Goal: Task Accomplishment & Management: Complete application form

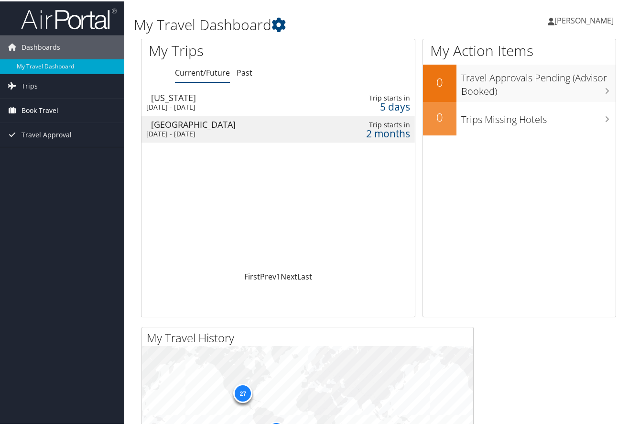
click at [59, 109] on link "Book Travel" at bounding box center [62, 109] width 124 height 24
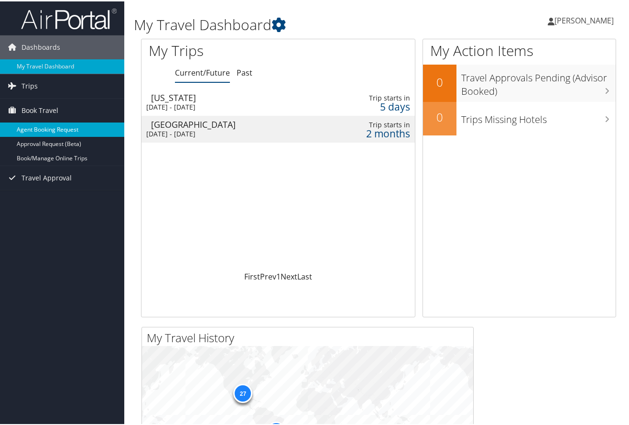
click at [60, 124] on link "Agent Booking Request" at bounding box center [62, 128] width 124 height 14
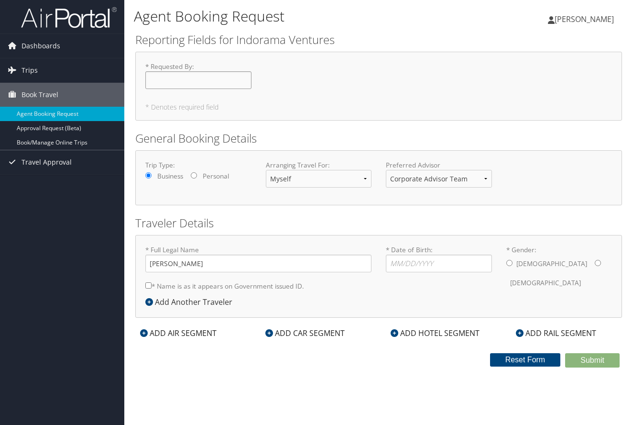
click at [207, 79] on input "* Requested By : Required" at bounding box center [198, 80] width 106 height 18
click at [63, 136] on link "Book/Manage Online Trips" at bounding box center [62, 142] width 124 height 14
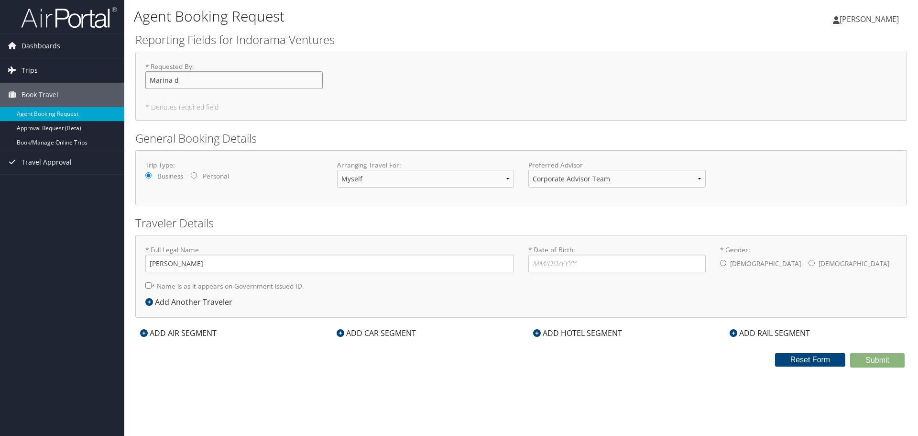
drag, startPoint x: 233, startPoint y: 81, endPoint x: 63, endPoint y: 73, distance: 170.4
click at [63, 73] on div "Dashboards My Travel Dashboard Trips Current/Future Trips Past Trips Trips Miss…" at bounding box center [459, 218] width 918 height 436
type input "[PERSON_NAME]"
click at [615, 179] on select "Corporate Advisor Team" at bounding box center [616, 179] width 177 height 18
drag, startPoint x: 615, startPoint y: 179, endPoint x: 601, endPoint y: 179, distance: 13.4
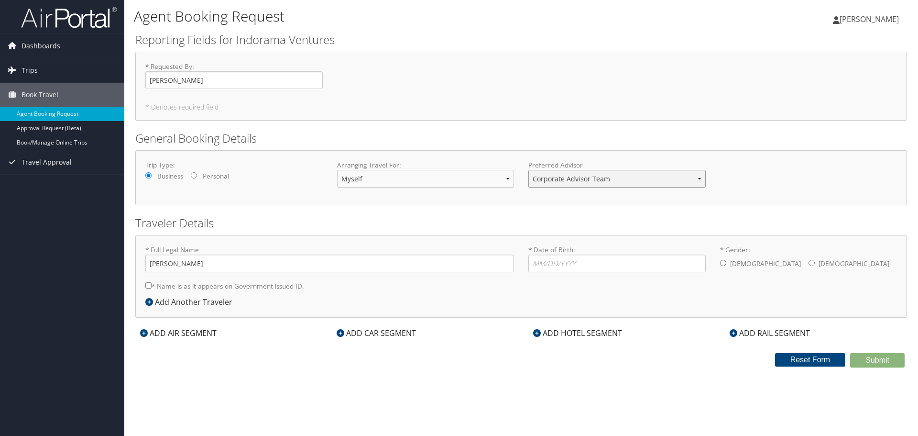
click at [615, 179] on select "Corporate Advisor Team" at bounding box center [616, 179] width 177 height 18
click at [148, 285] on input "* Name is as it appears on Government issued ID." at bounding box center [148, 285] width 6 height 6
checkbox input "true"
click at [172, 264] on input "Marina Donaldson" at bounding box center [329, 263] width 369 height 18
type input "Marina Grace Dickens Donaldson"
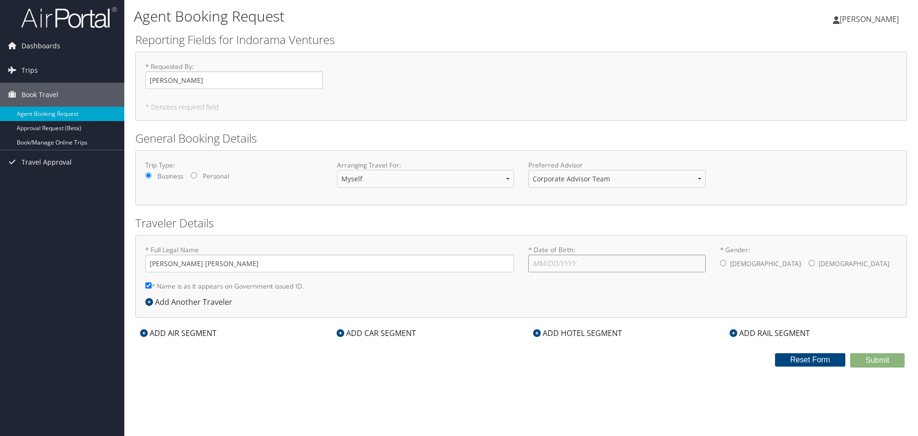
click at [602, 262] on input "* Date of Birth: Invalid Date" at bounding box center [616, 263] width 177 height 18
type input "06/16/1983"
click at [632, 263] on input "* Gender: Male Female" at bounding box center [811, 263] width 6 height 6
radio input "true"
